Goal: Check status: Verify the current state of an ongoing process or item

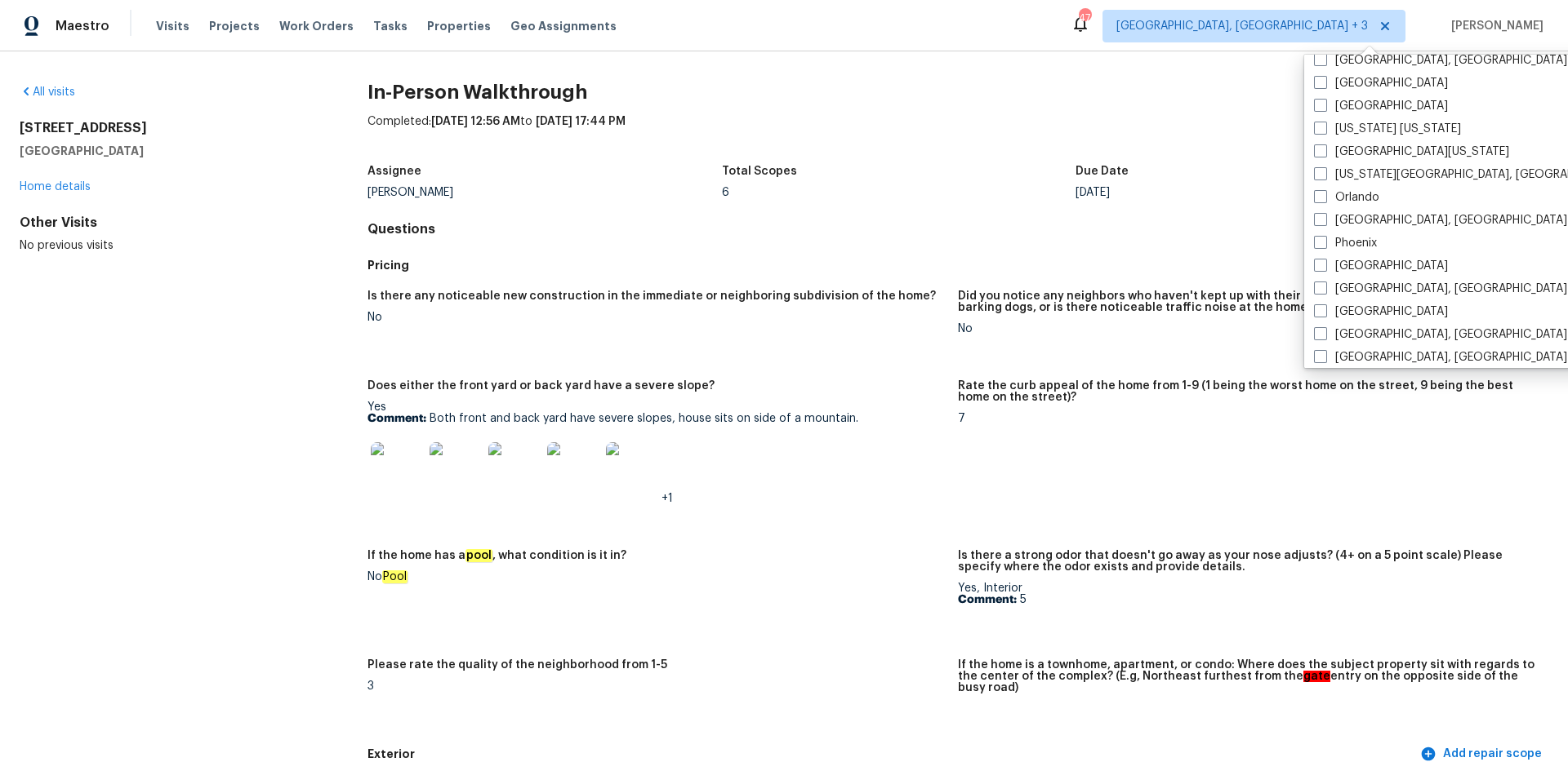
scroll to position [991, 0]
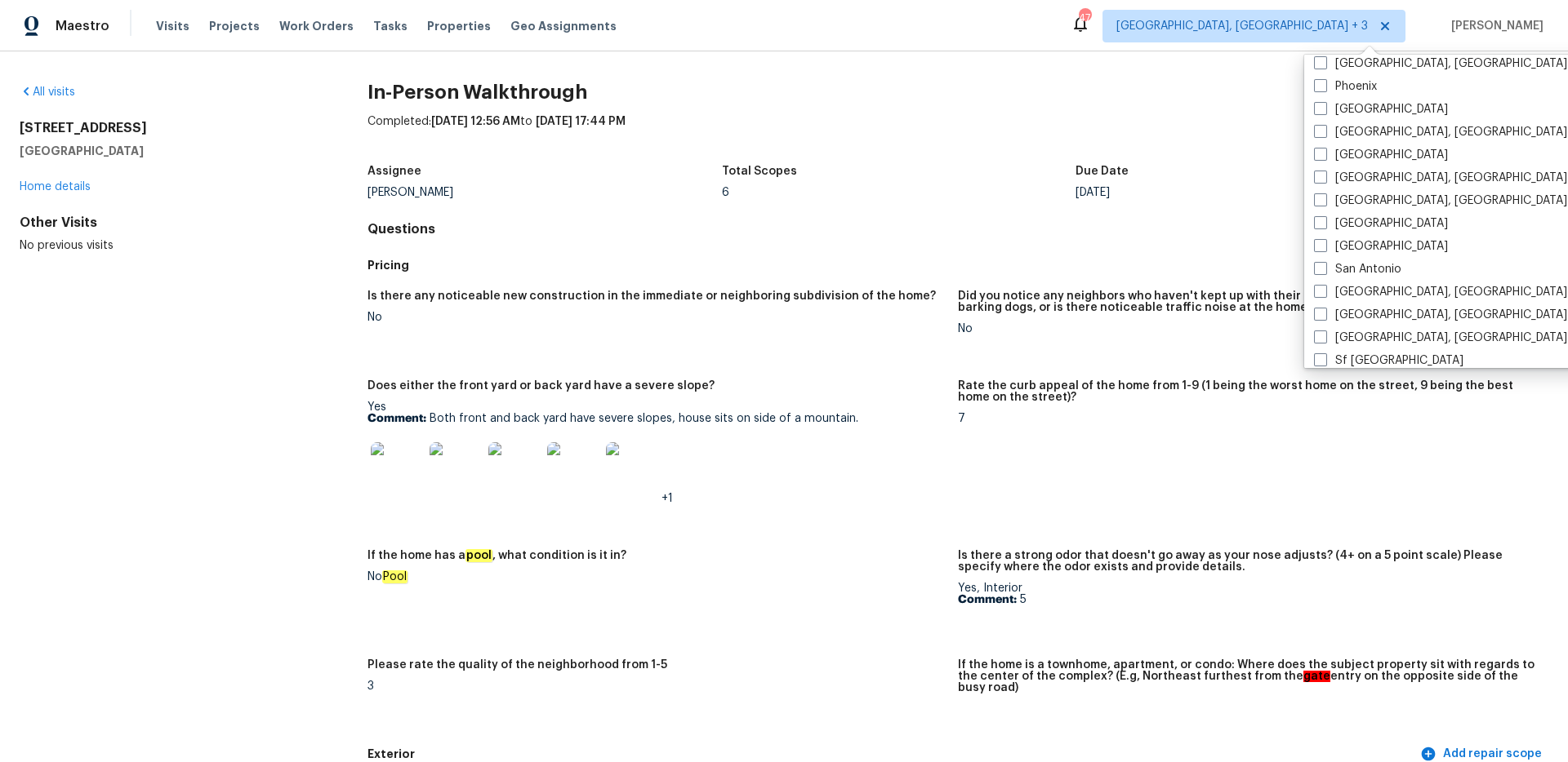
drag, startPoint x: 1321, startPoint y: 228, endPoint x: 1282, endPoint y: 220, distance: 39.8
click at [1320, 228] on span at bounding box center [1320, 223] width 13 height 13
click at [1320, 226] on input "[GEOGRAPHIC_DATA]" at bounding box center [1319, 221] width 11 height 11
checkbox input "true"
click at [46, 96] on link "All visits" at bounding box center [47, 93] width 56 height 12
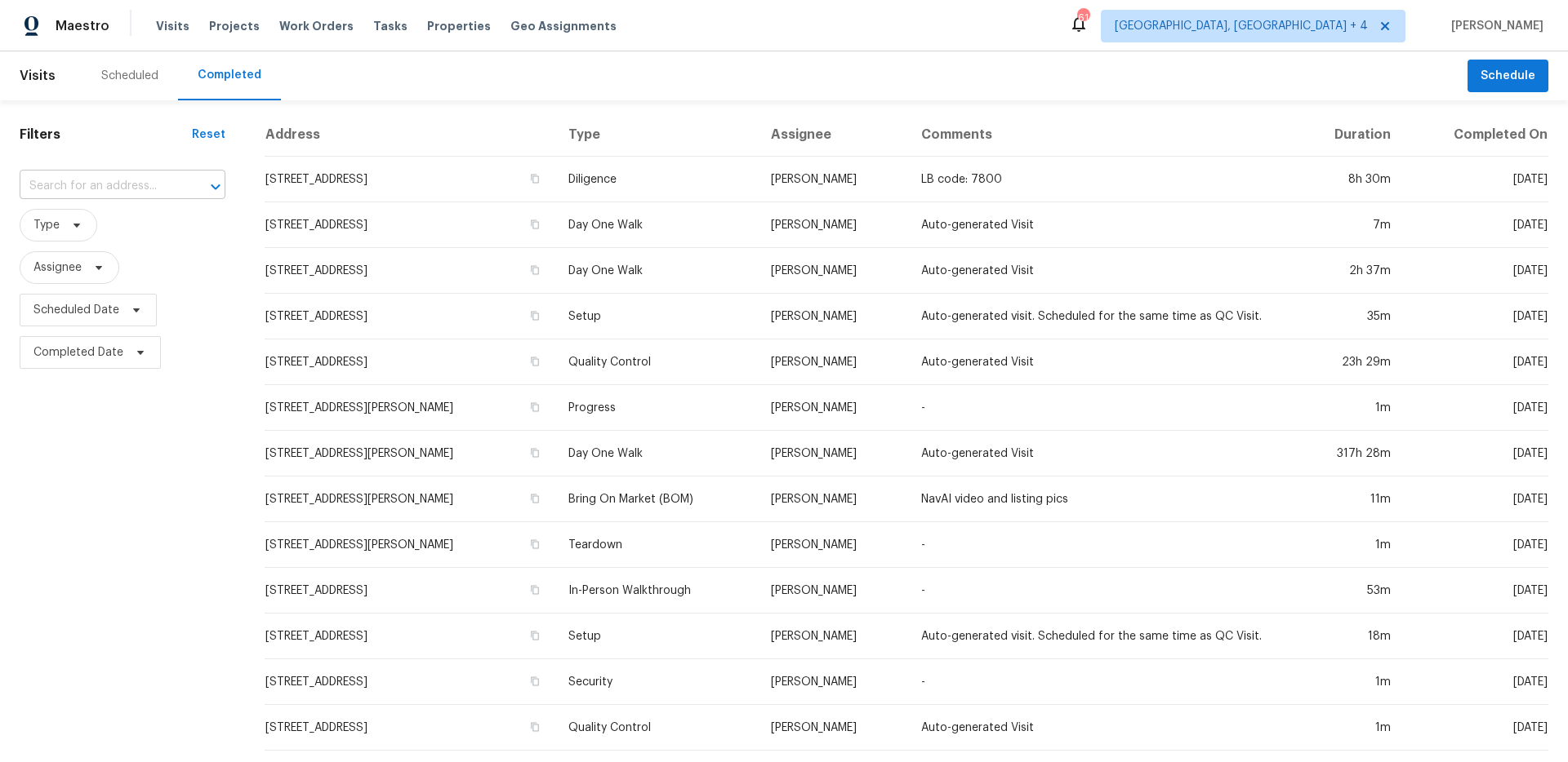
click at [94, 191] on input "text" at bounding box center [100, 186] width 160 height 25
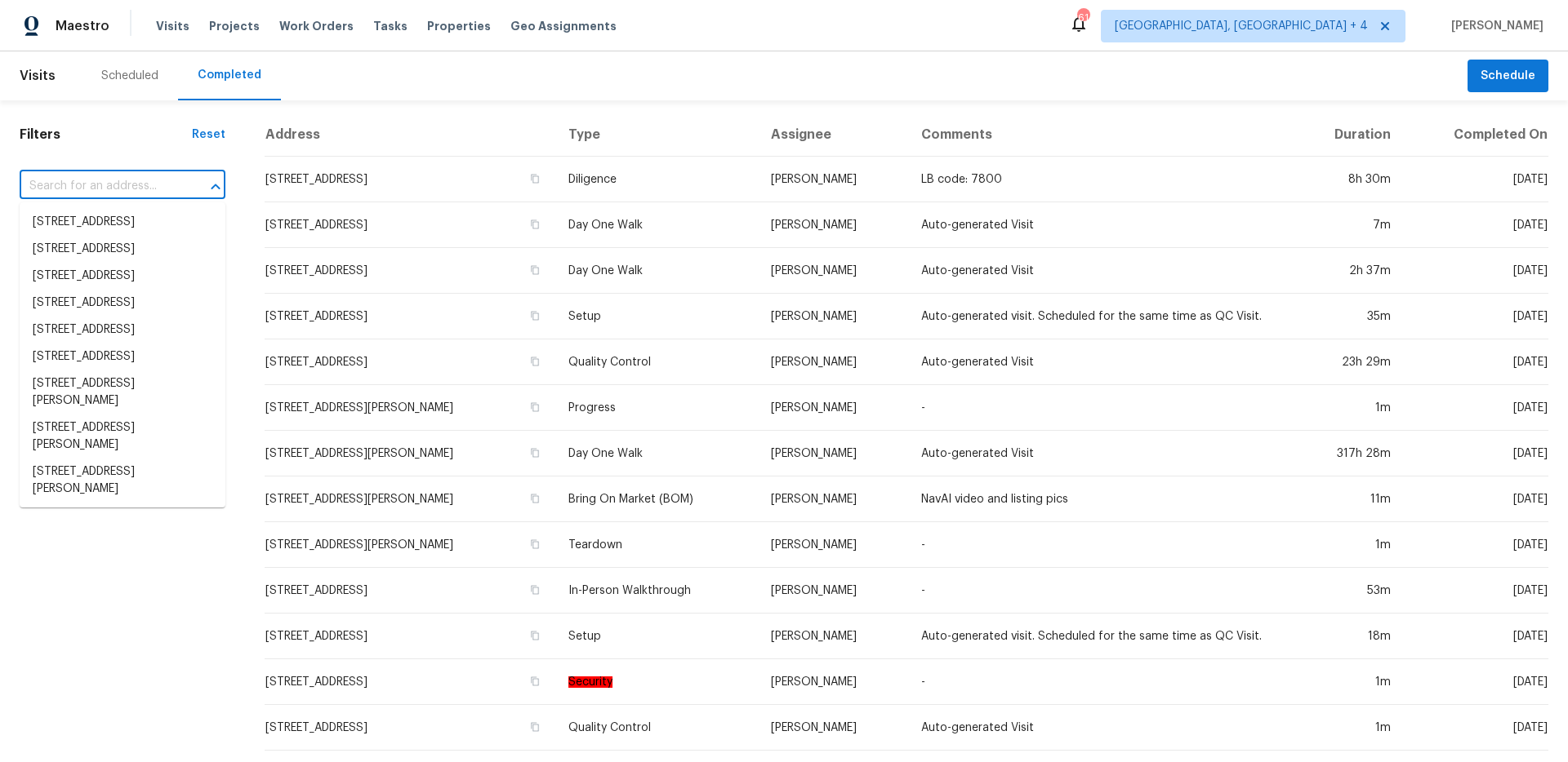
paste input "[STREET_ADDRESS][PERSON_NAME]"
type input "[STREET_ADDRESS][PERSON_NAME]"
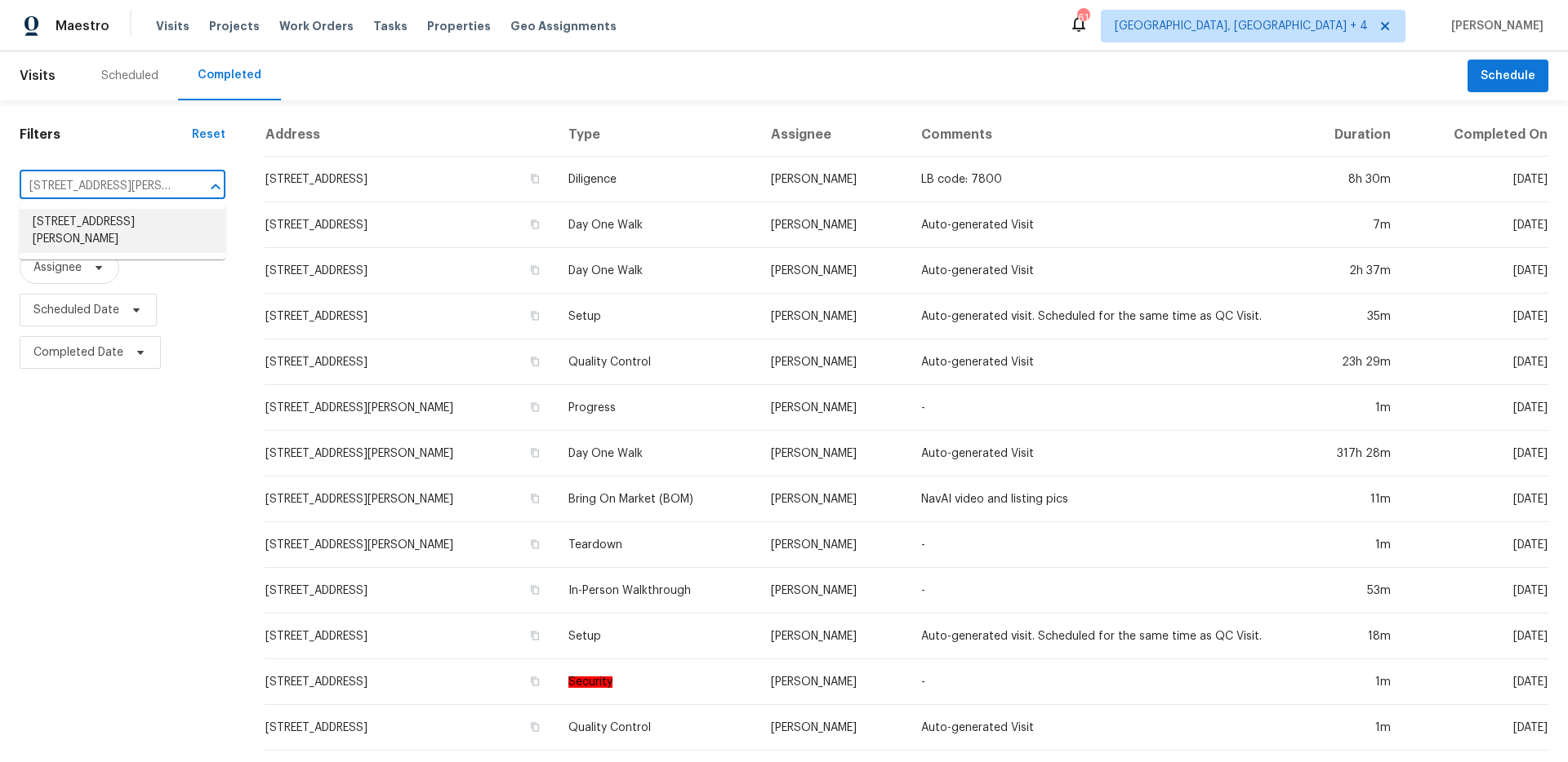
click at [104, 244] on li "[STREET_ADDRESS][PERSON_NAME]" at bounding box center [122, 231] width 206 height 44
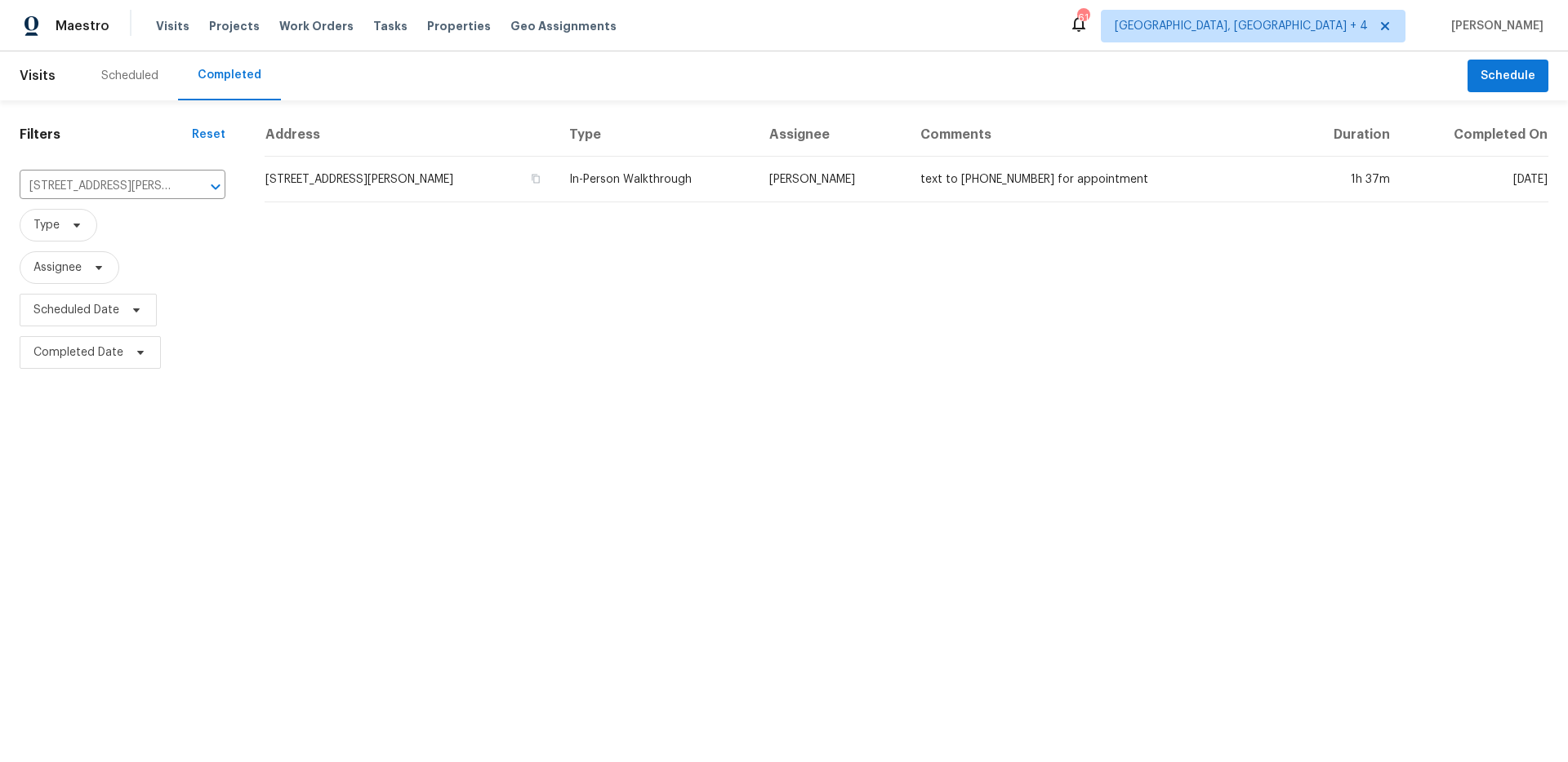
click at [592, 168] on td "In-Person Walkthrough" at bounding box center [655, 180] width 200 height 46
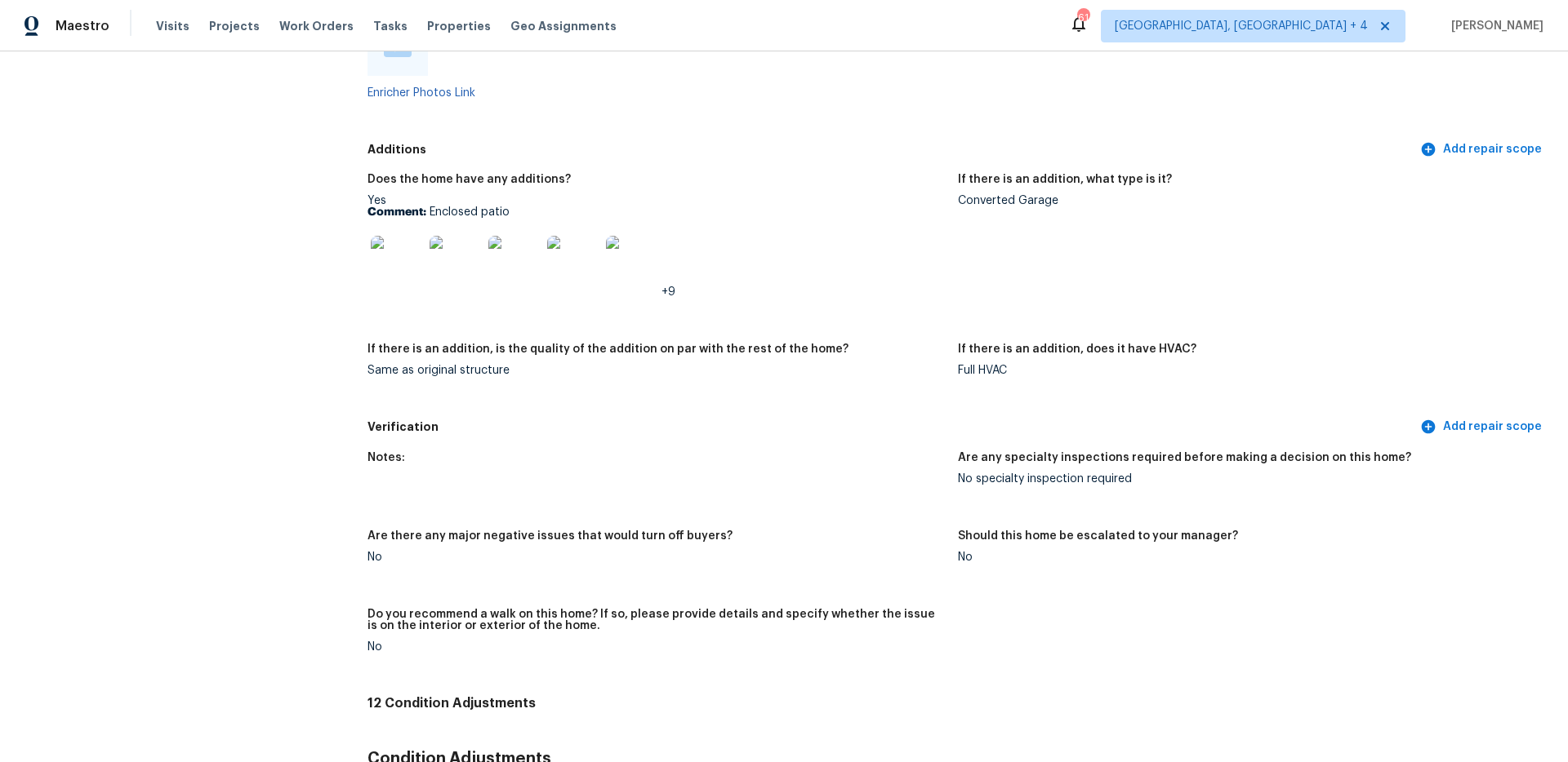
scroll to position [3051, 0]
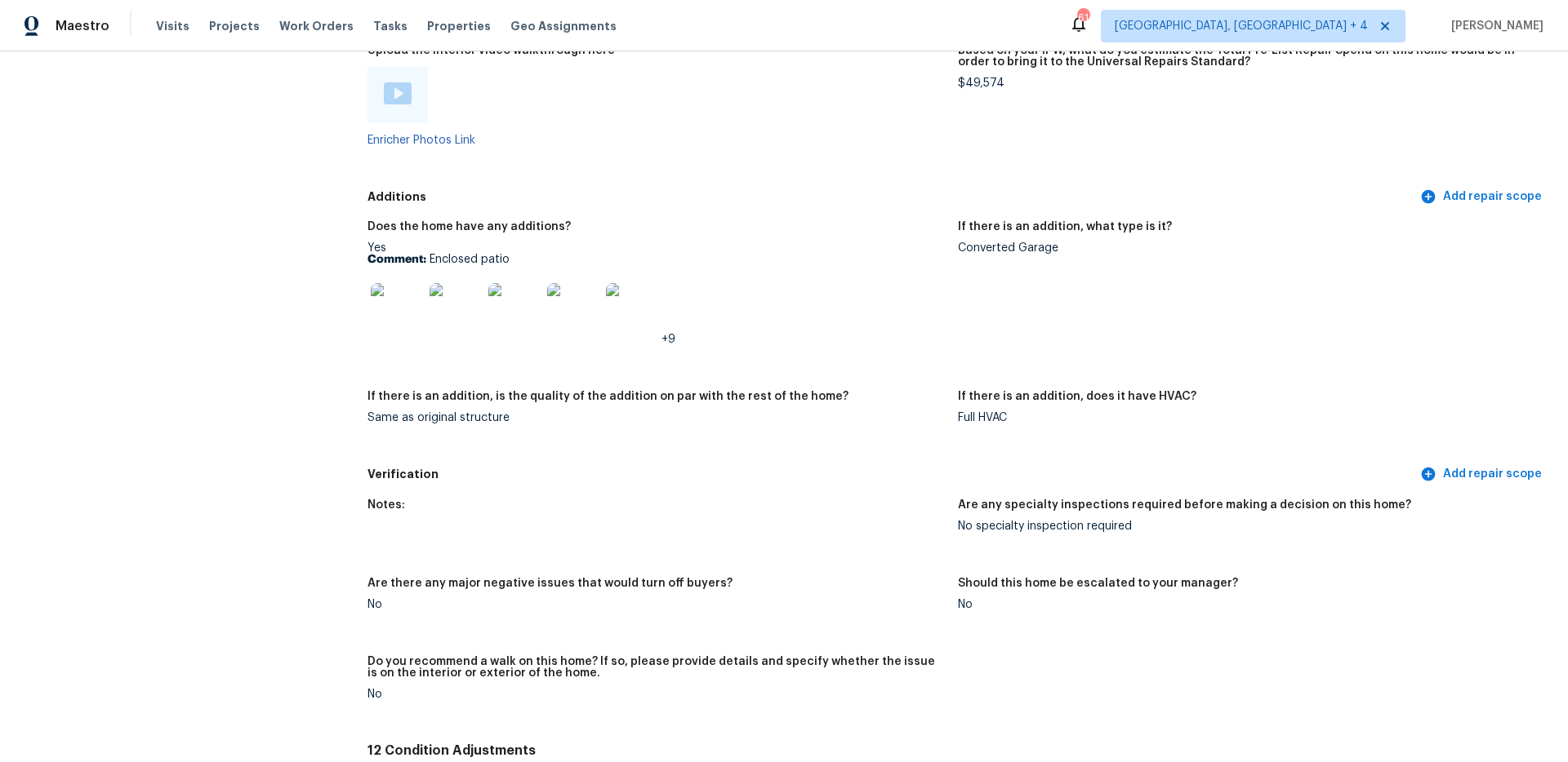
click at [413, 309] on img at bounding box center [397, 309] width 52 height 52
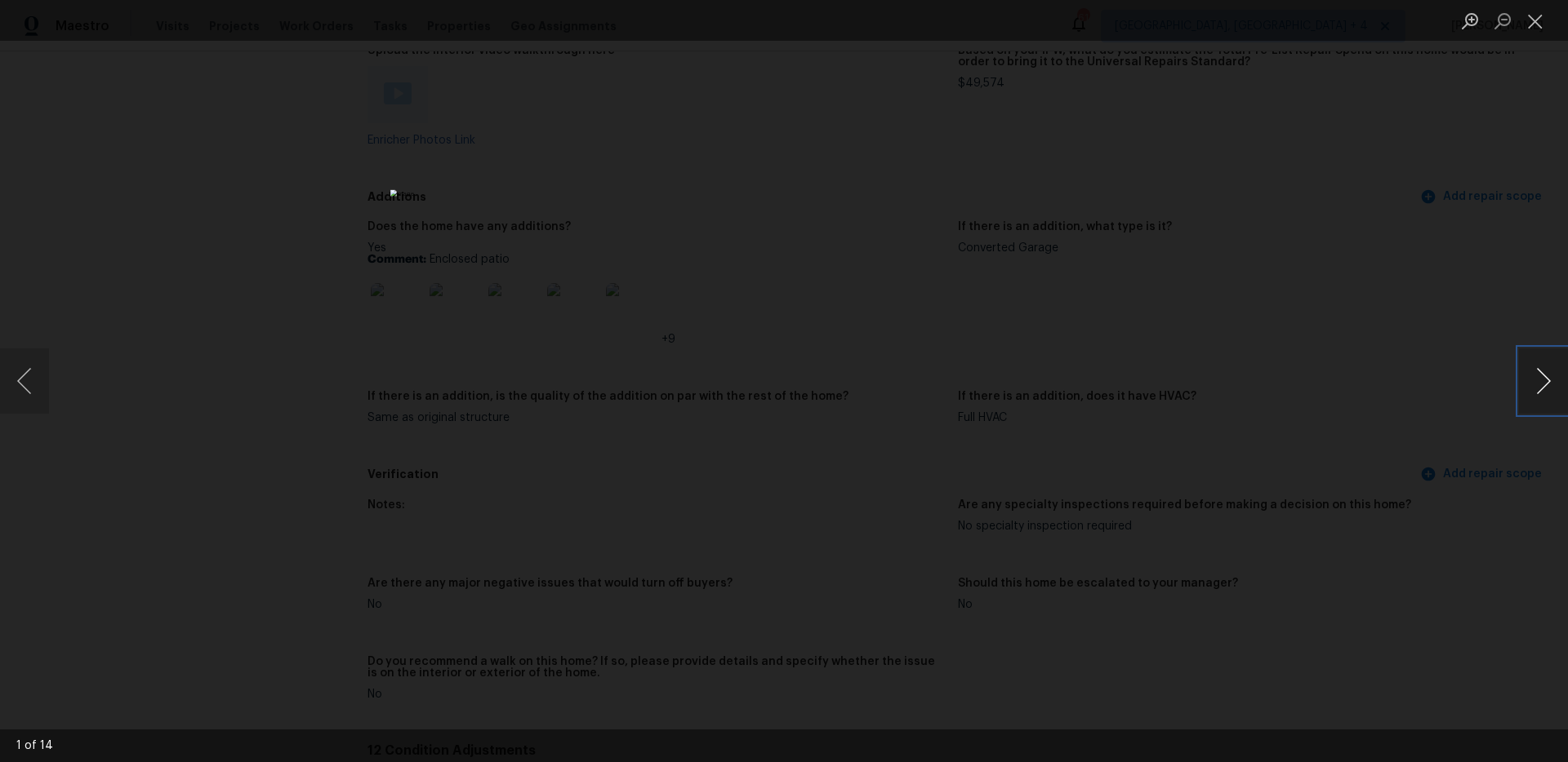
click at [1522, 378] on button "Next image" at bounding box center [1544, 380] width 49 height 65
click at [1538, 24] on button "Close lightbox" at bounding box center [1535, 21] width 33 height 29
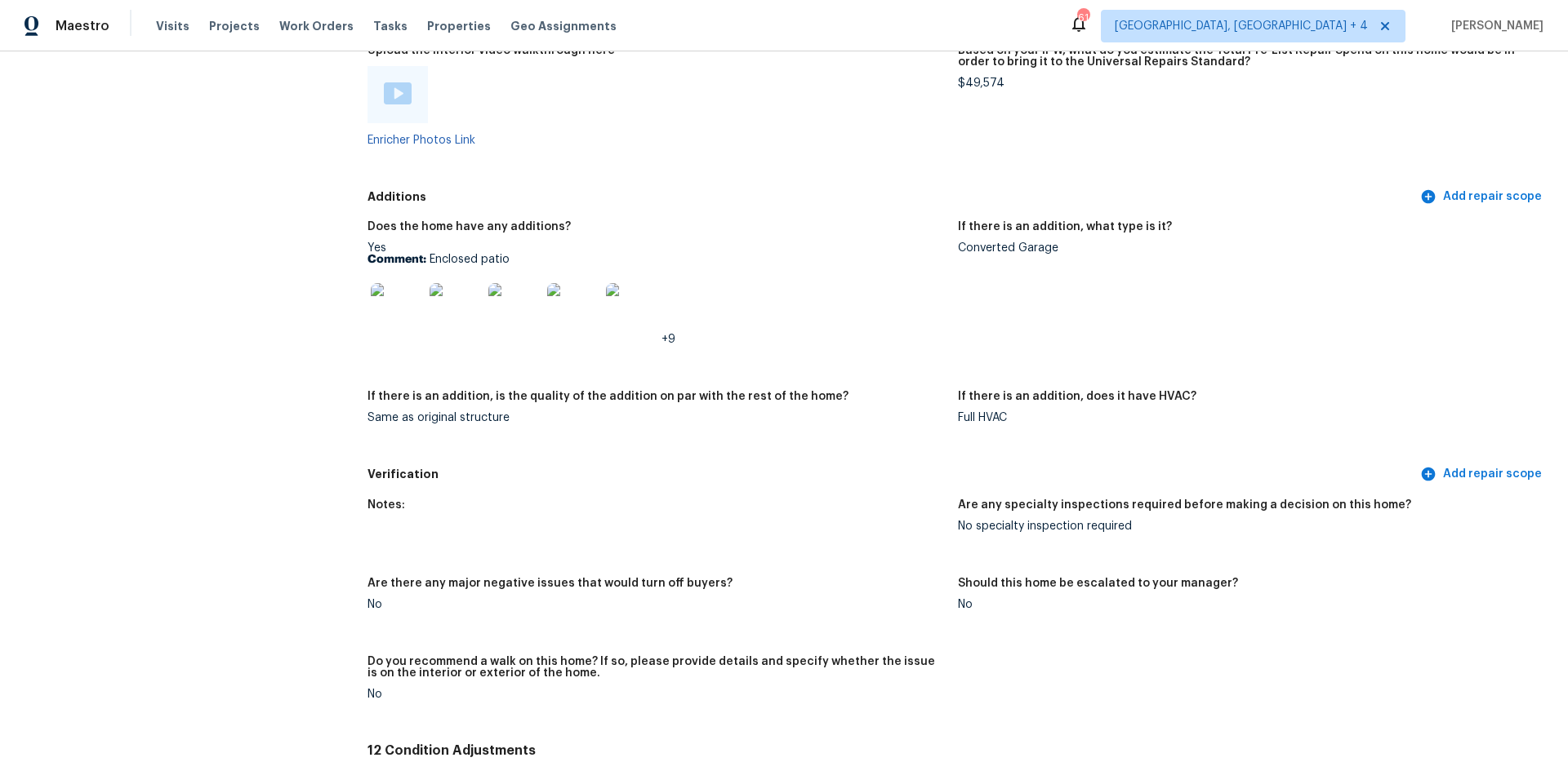
click at [405, 83] on img at bounding box center [397, 94] width 28 height 22
